Goal: Information Seeking & Learning: Find specific fact

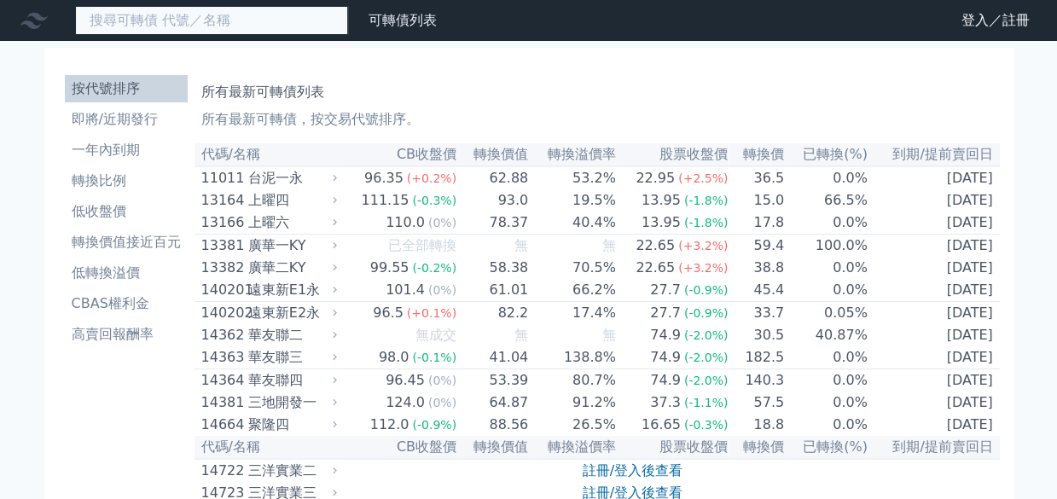
click at [293, 26] on input at bounding box center [211, 20] width 273 height 29
drag, startPoint x: 197, startPoint y: 25, endPoint x: 210, endPoint y: 21, distance: 13.2
click at [210, 23] on input at bounding box center [211, 20] width 273 height 29
type input "32571"
click at [321, 20] on input "32571" at bounding box center [211, 20] width 273 height 29
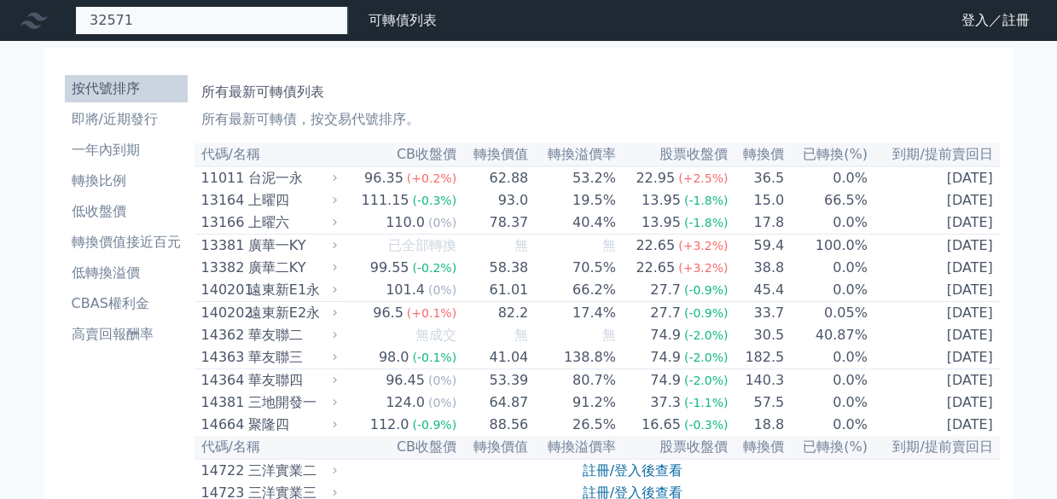
drag, startPoint x: 181, startPoint y: 18, endPoint x: 75, endPoint y: -9, distance: 109.3
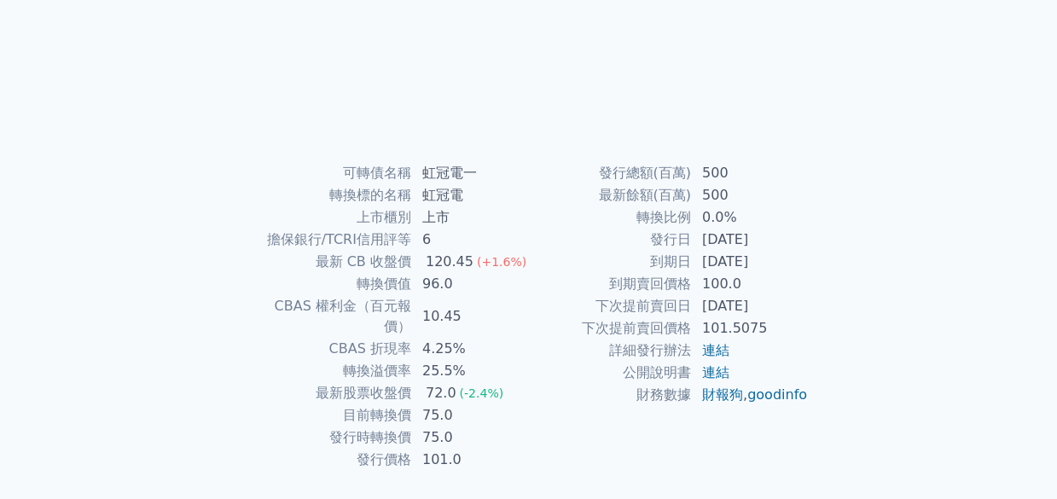
scroll to position [290, 0]
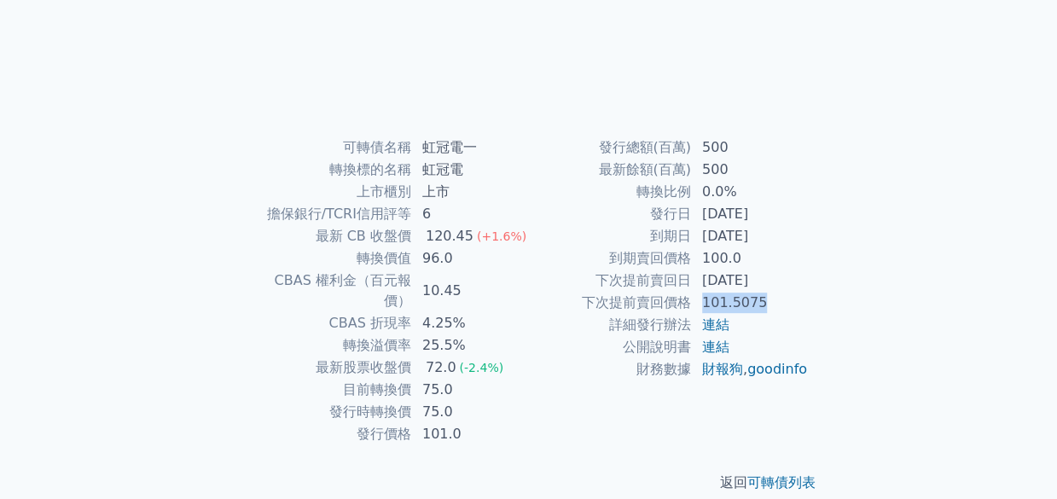
drag, startPoint x: 758, startPoint y: 303, endPoint x: 695, endPoint y: 300, distance: 63.2
click at [695, 300] on td "101.5075" at bounding box center [750, 303] width 117 height 22
